Goal: Task Accomplishment & Management: Use online tool/utility

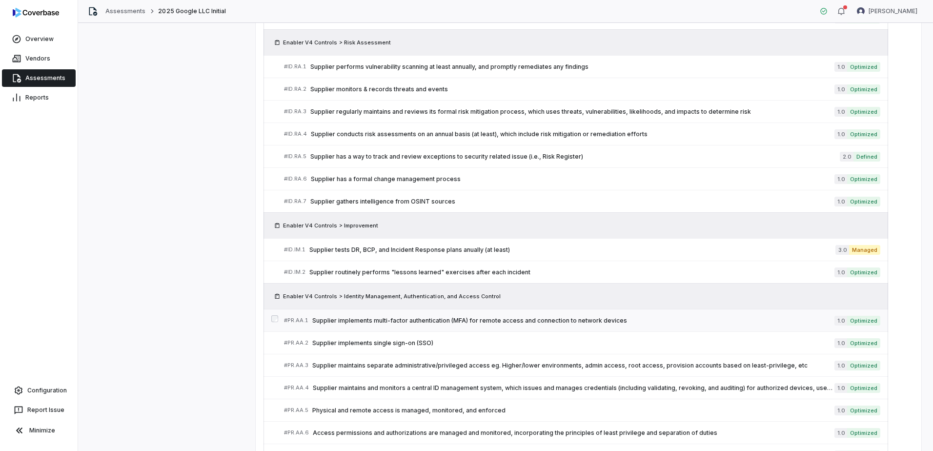
scroll to position [676, 0]
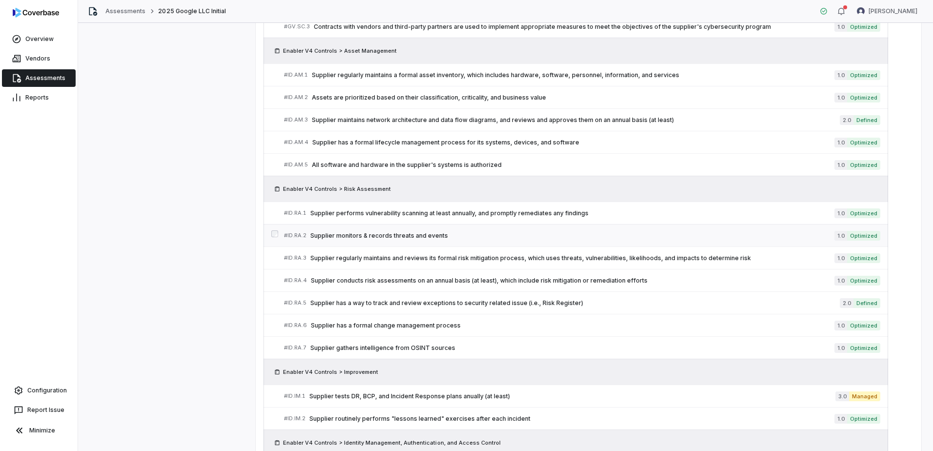
click at [360, 239] on span "Supplier monitors & records threats and events" at bounding box center [573, 236] width 524 height 8
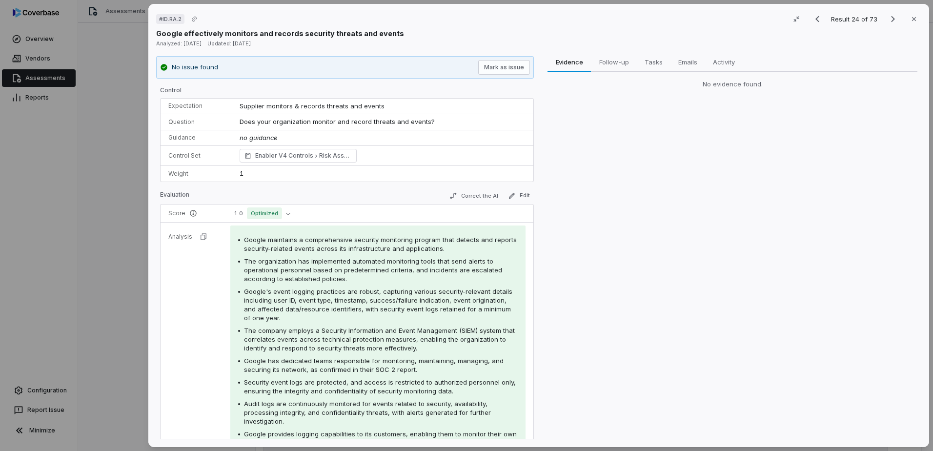
scroll to position [49, 0]
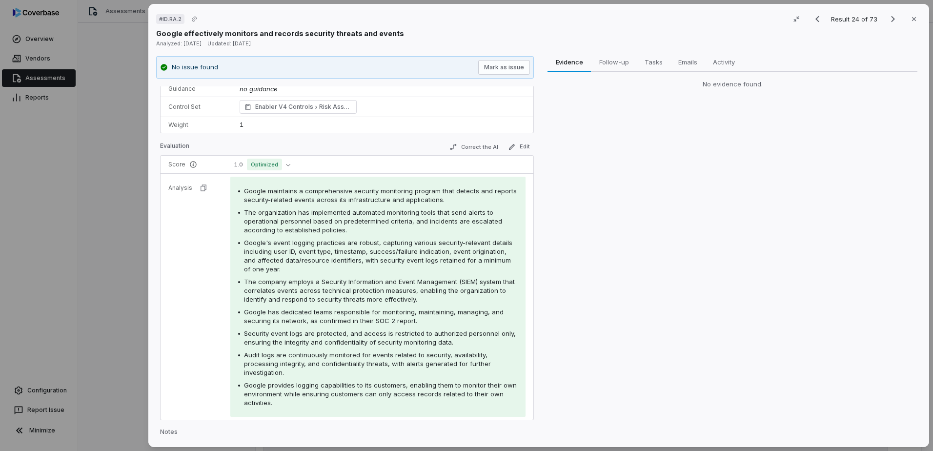
click at [100, 191] on div "# ID.RA.2 Result 24 of 73 Close Google effectively monitors and records securit…" at bounding box center [466, 225] width 933 height 451
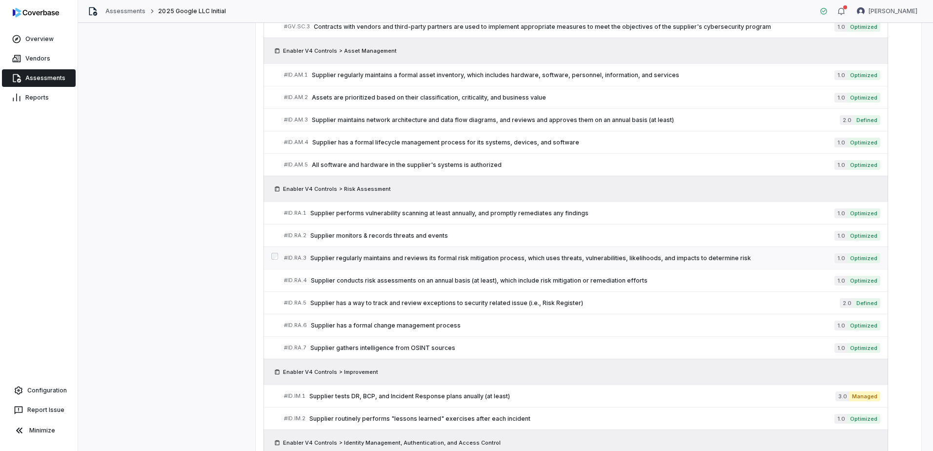
click at [359, 260] on span "Supplier regularly maintains and reviews its formal risk mitigation process, wh…" at bounding box center [573, 258] width 524 height 8
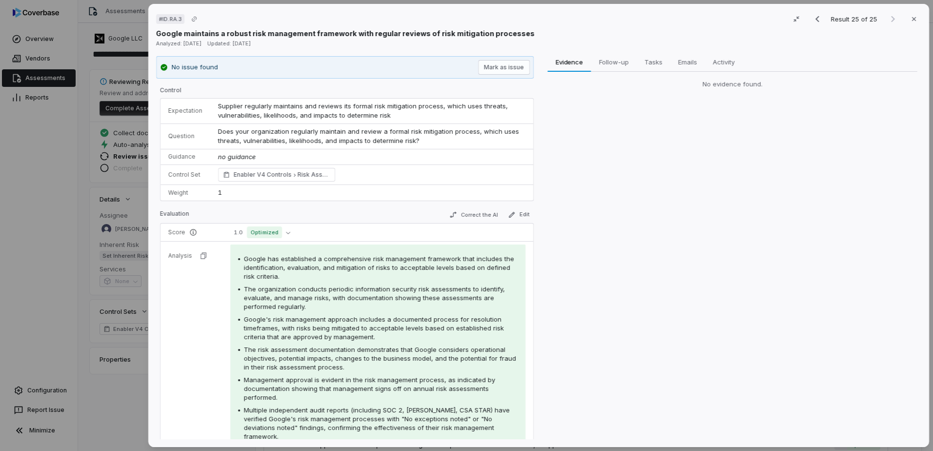
click at [37, 213] on div "# ID.RA.3 Result 25 of 25 Close Google maintains a robust risk management frame…" at bounding box center [466, 225] width 933 height 451
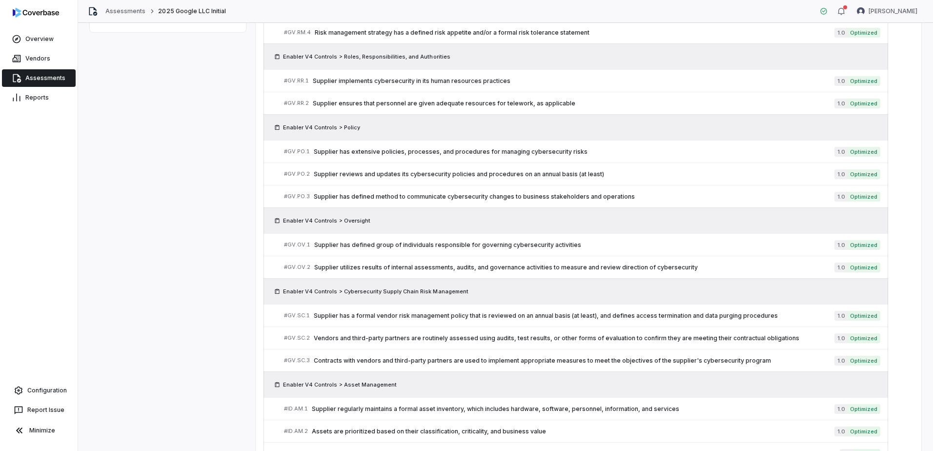
scroll to position [564, 0]
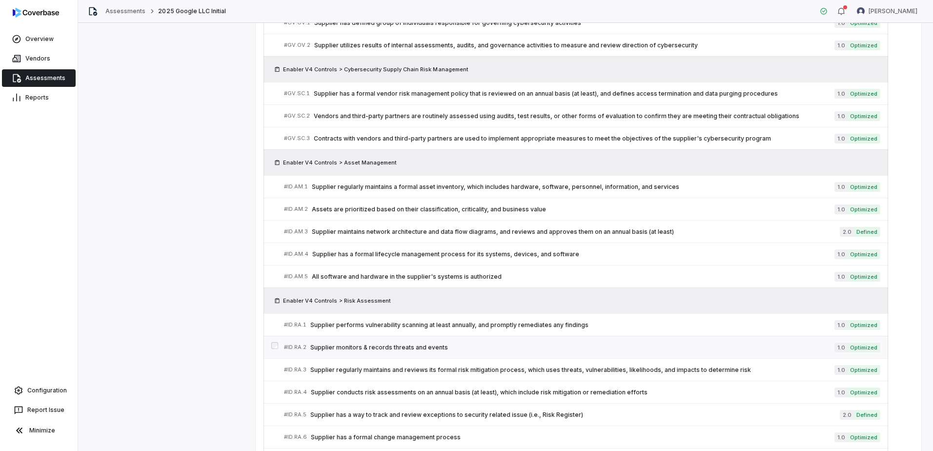
click at [325, 345] on span "Supplier monitors & records threats and events" at bounding box center [573, 348] width 524 height 8
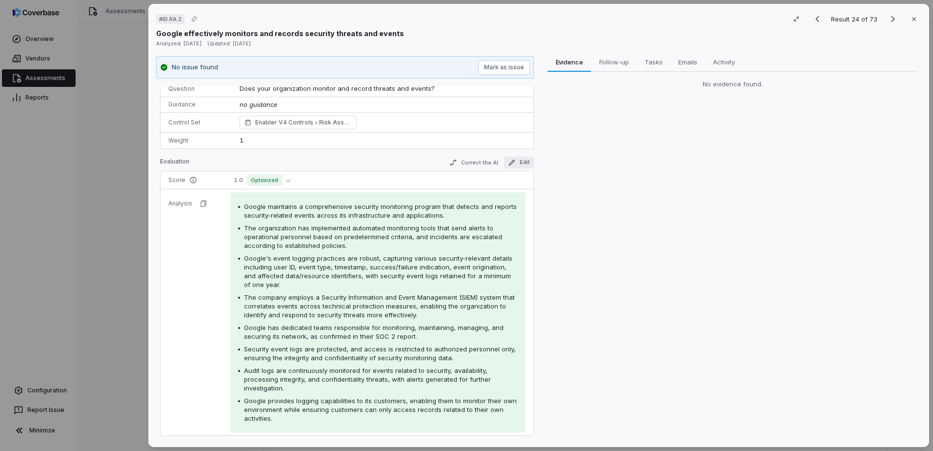
scroll to position [49, 0]
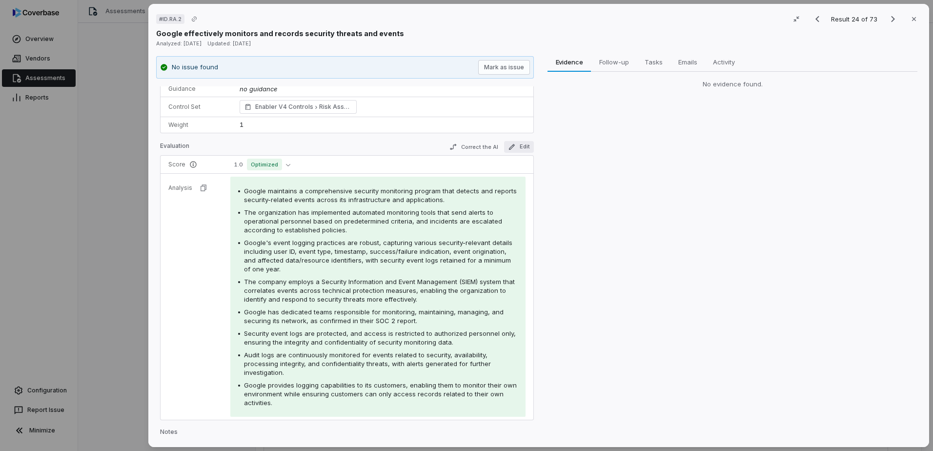
click at [509, 142] on button "Edit" at bounding box center [519, 147] width 30 height 12
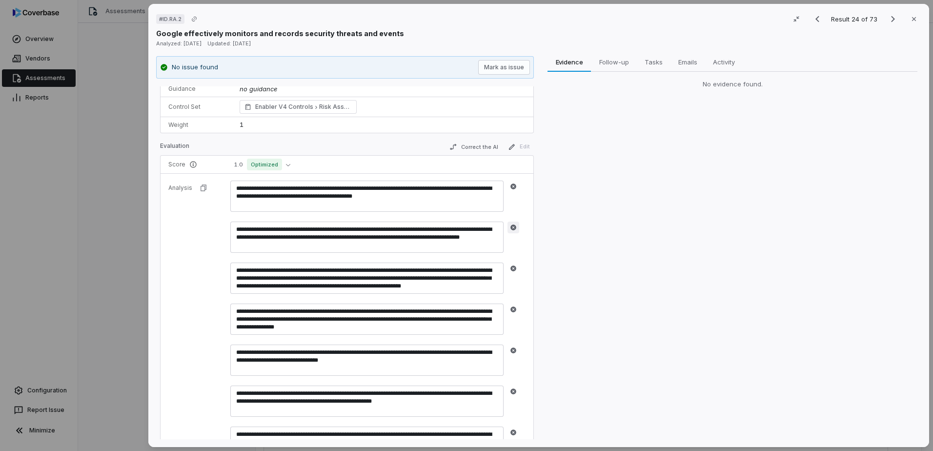
scroll to position [210, 0]
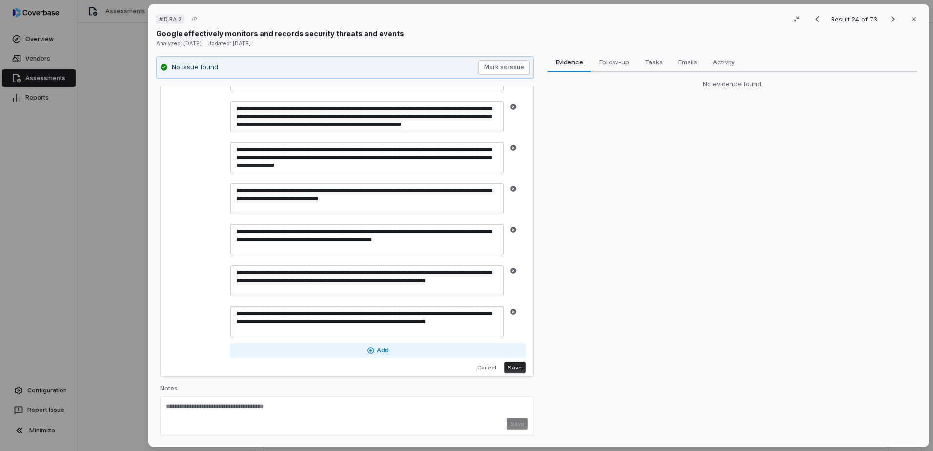
click at [362, 353] on button "Add" at bounding box center [377, 350] width 295 height 15
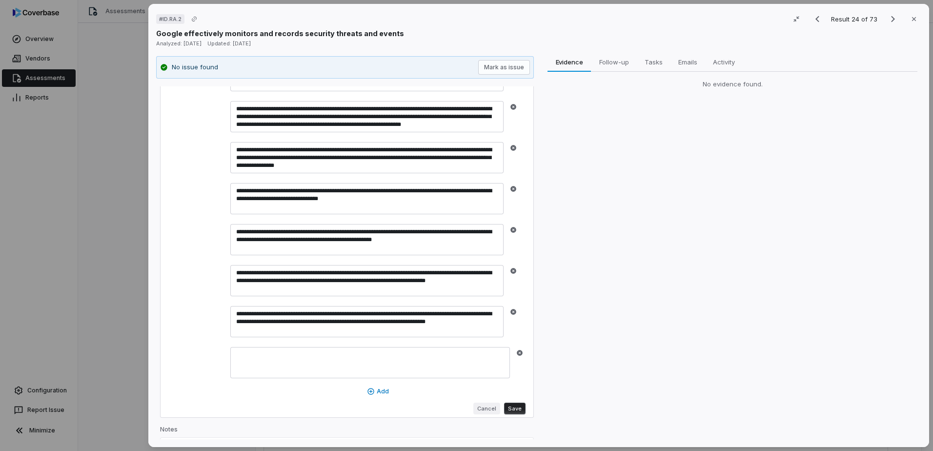
click at [478, 409] on button "Cancel" at bounding box center [487, 409] width 27 height 12
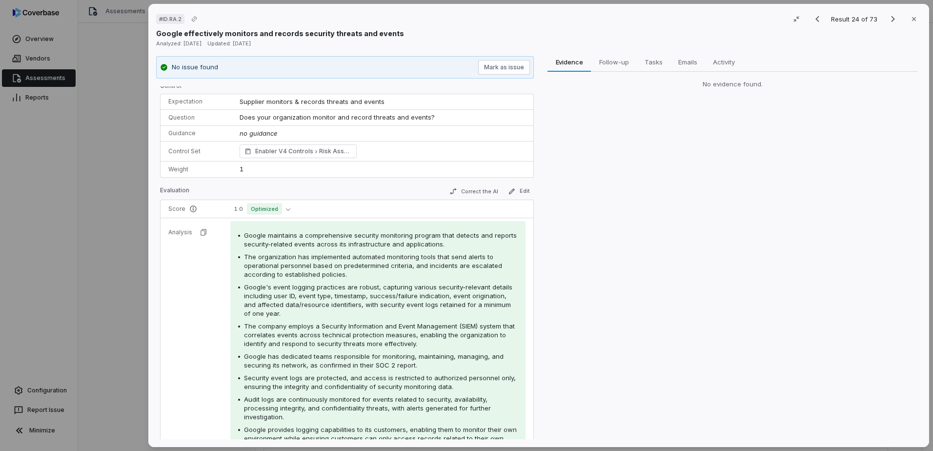
scroll to position [0, 0]
